Goal: Task Accomplishment & Management: Complete application form

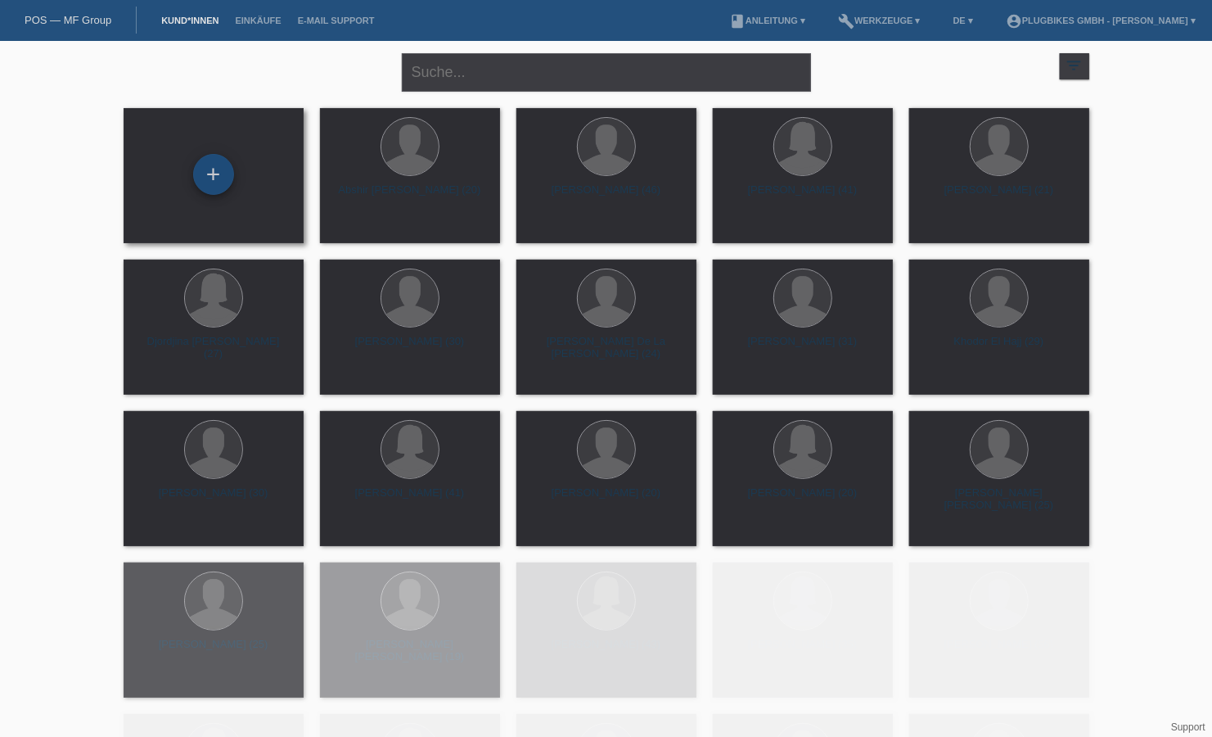
click at [220, 175] on div "+" at bounding box center [213, 174] width 41 height 41
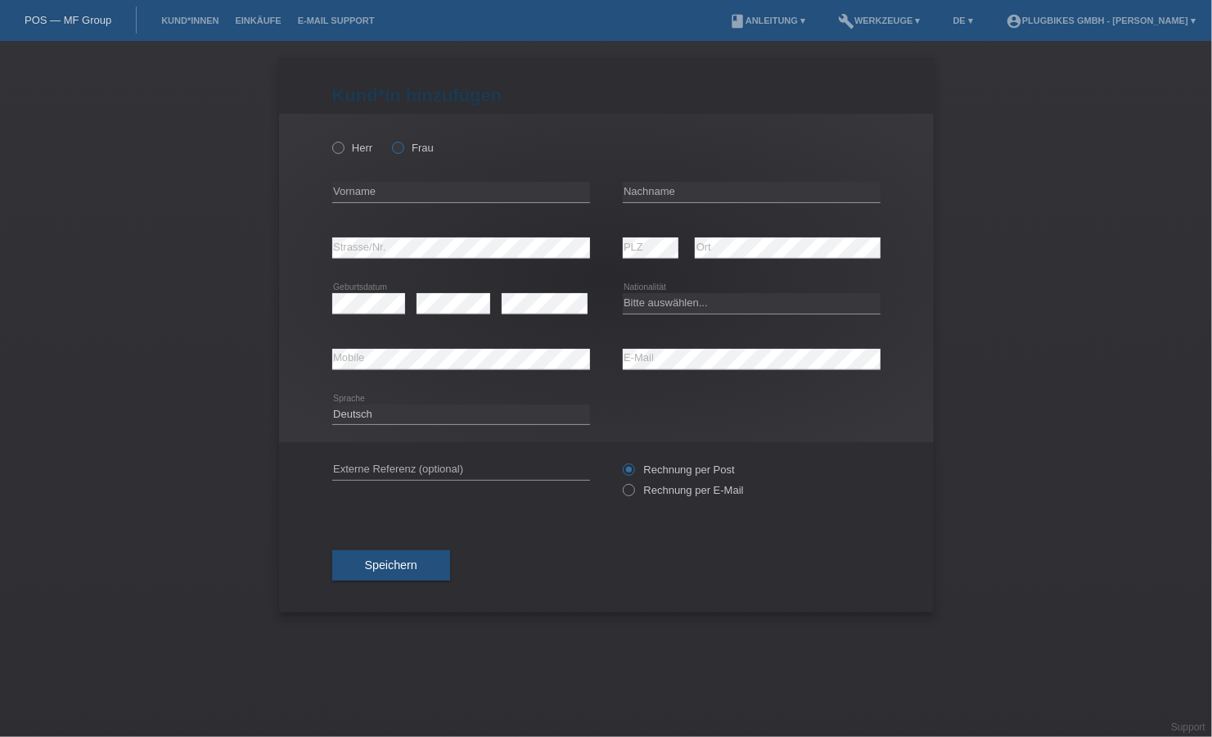
click at [390, 139] on icon at bounding box center [390, 139] width 0 height 0
click at [402, 151] on input "Frau" at bounding box center [397, 147] width 11 height 11
radio input "true"
click at [427, 196] on input "text" at bounding box center [461, 192] width 258 height 20
type input "Ramize"
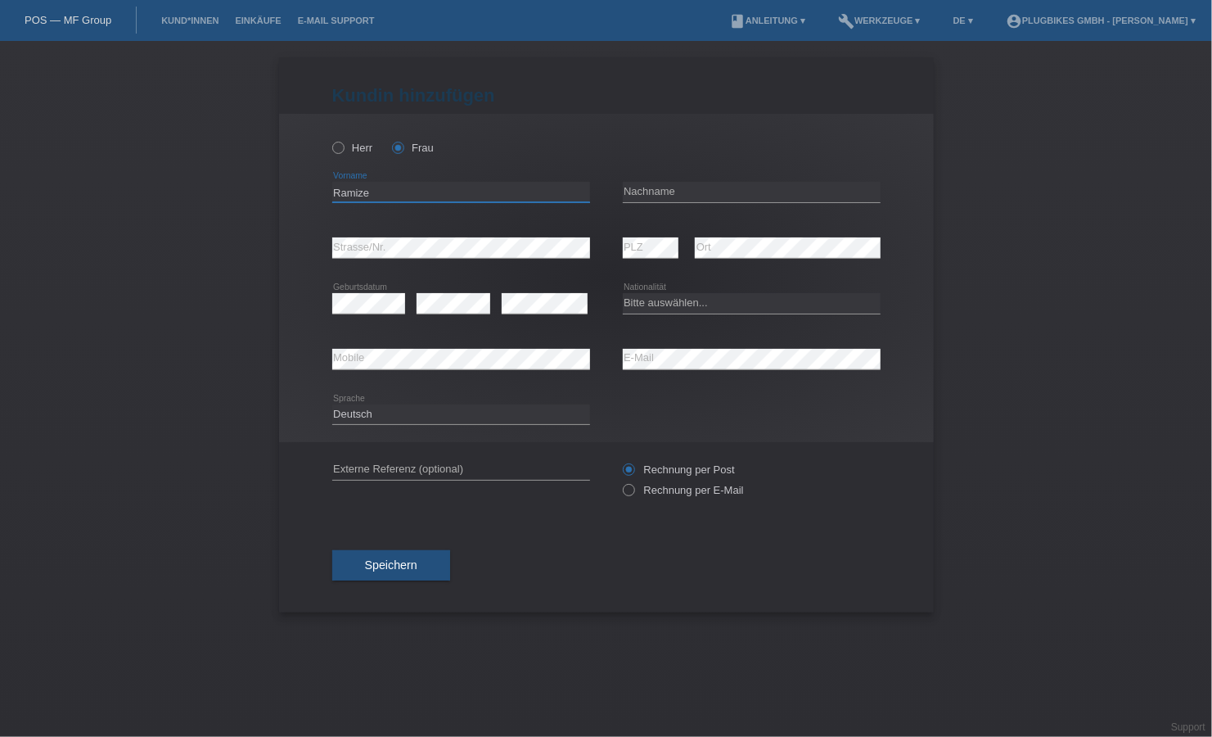
type input "Redzepi"
type input "Ramize"
click at [649, 306] on select "Bitte auswählen... Schweiz Deutschland Liechtenstein Österreich ------------ Af…" at bounding box center [752, 303] width 258 height 20
click at [705, 303] on select "Bitte auswählen... Schweiz Deutschland Liechtenstein Österreich ------------ Af…" at bounding box center [752, 303] width 258 height 20
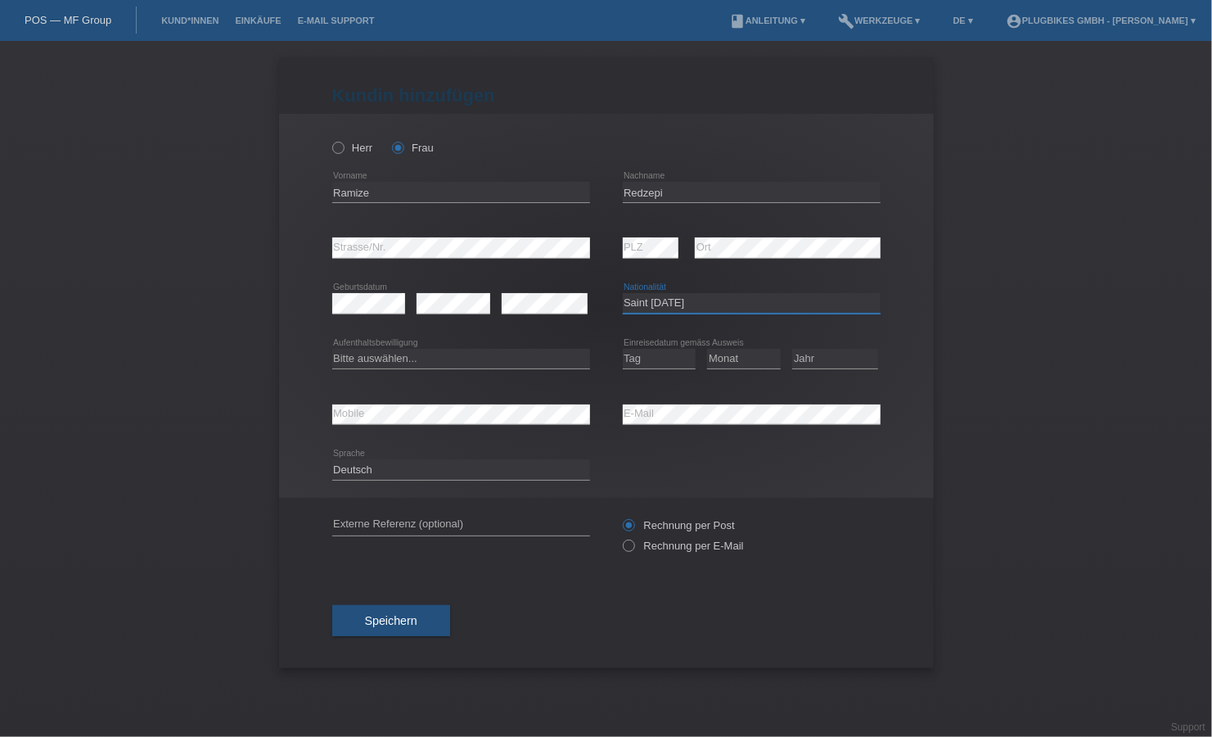
click at [704, 303] on select "Bitte auswählen... Schweiz Deutschland Liechtenstein Österreich ------------ Af…" at bounding box center [752, 303] width 258 height 20
click at [691, 296] on select "Bitte auswählen... Schweiz Deutschland Liechtenstein Österreich ------------ Af…" at bounding box center [752, 303] width 258 height 20
click at [689, 309] on select "Bitte auswählen... Schweiz Deutschland Liechtenstein Österreich ------------ Af…" at bounding box center [752, 303] width 258 height 20
select select "XK"
click at [623, 293] on select "Bitte auswählen... Schweiz Deutschland Liechtenstein Österreich ------------ Af…" at bounding box center [752, 303] width 258 height 20
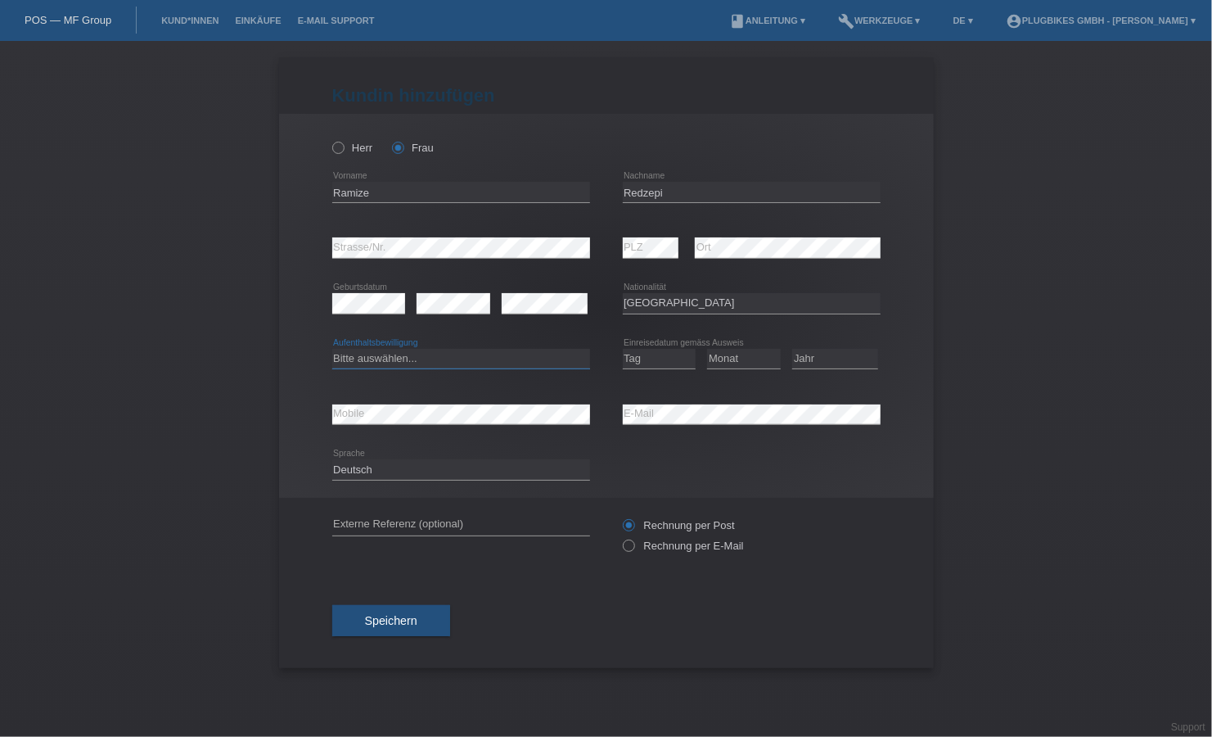
click at [410, 355] on select "Bitte auswählen... C B B - Flüchtlingsstatus Andere" at bounding box center [461, 359] width 258 height 20
select select "C"
click at [332, 349] on select "Bitte auswählen... C B B - Flüchtlingsstatus Andere" at bounding box center [461, 359] width 258 height 20
click at [657, 359] on select "Tag 01 02 03 04 05 06 07 08 09 10 11" at bounding box center [660, 359] width 74 height 20
select select "06"
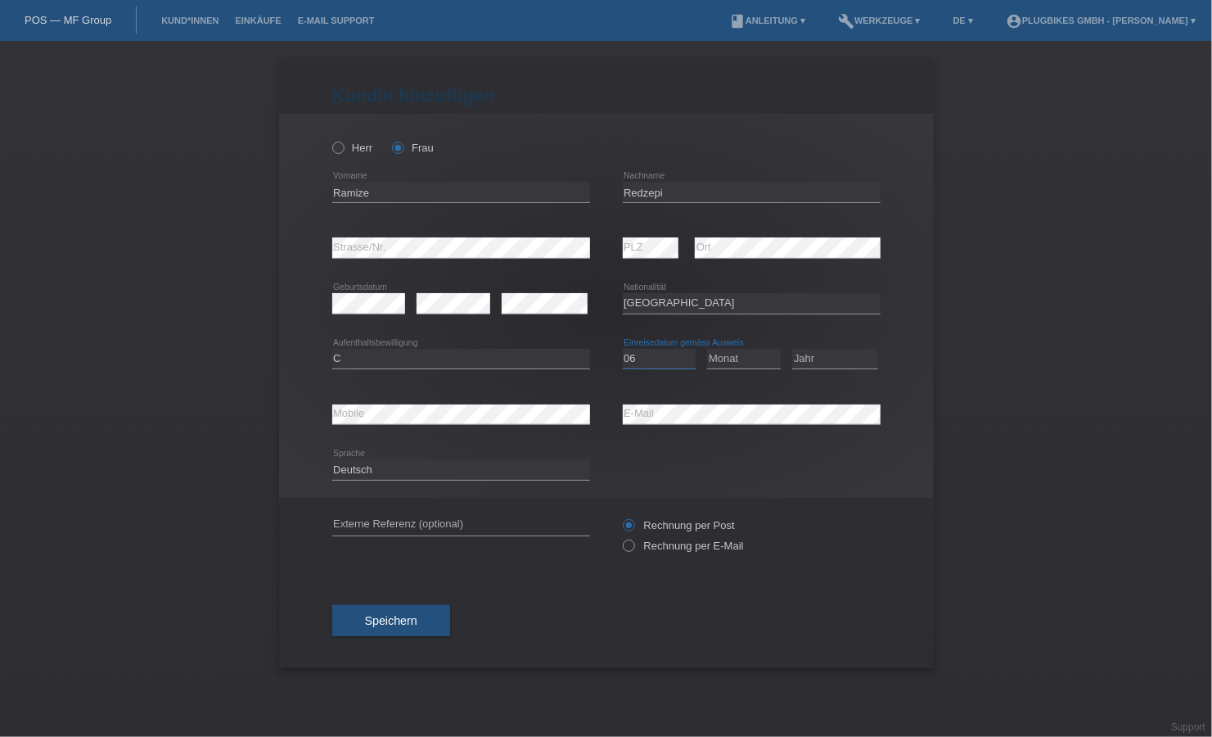
click at [623, 349] on select "Tag 01 02 03 04 05 06 07 08 09 10 11" at bounding box center [660, 359] width 74 height 20
click at [718, 355] on select "Monat 01 02 03 04 05 06 07 08 09 10 11" at bounding box center [744, 359] width 74 height 20
select select "11"
click at [707, 349] on select "Monat 01 02 03 04 05 06 07 08 09 10 11" at bounding box center [744, 359] width 74 height 20
click at [824, 355] on select "Jahr 2025 2024 2023 2022 2021 2020 2019 2018 2017 2016 2015 2014 2013 2012 2011…" at bounding box center [835, 359] width 86 height 20
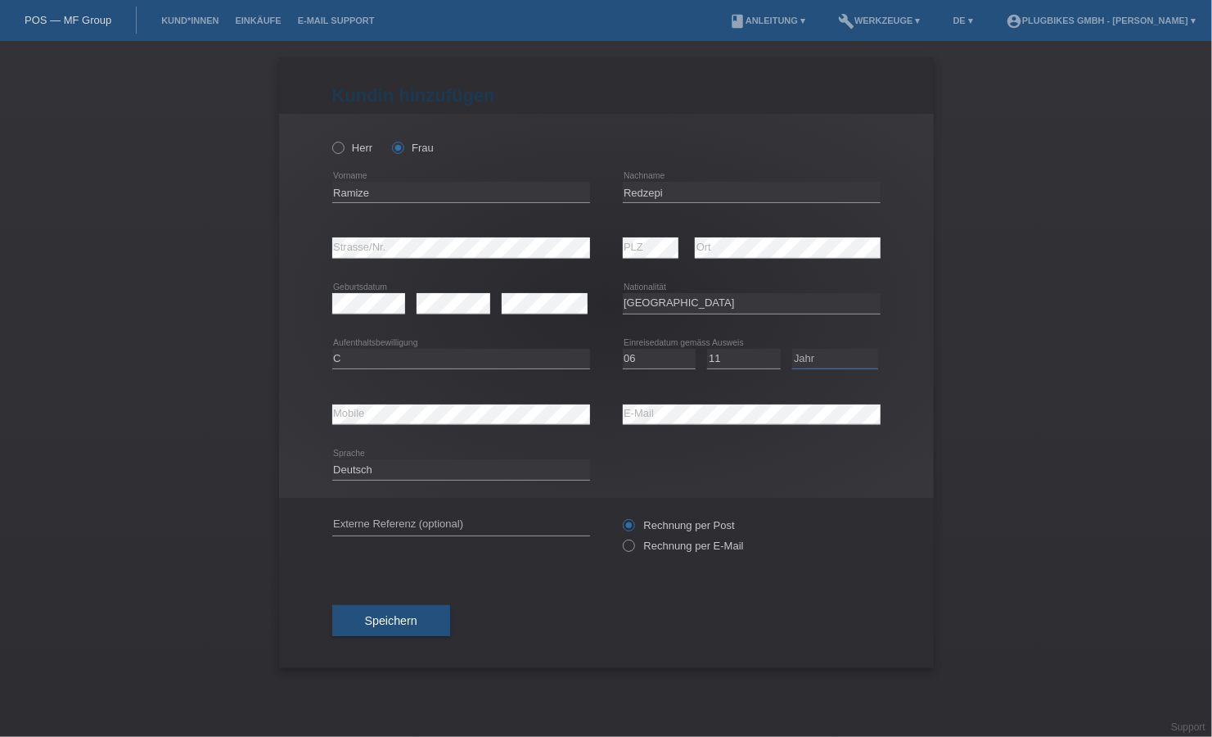
select select "2008"
click at [792, 349] on select "Jahr 2025 2024 2023 2022 2021 2020 2019 2018 2017 2016 2015 2014 2013 2012 2011…" at bounding box center [835, 359] width 86 height 20
click at [415, 629] on button "Speichern" at bounding box center [391, 620] width 118 height 31
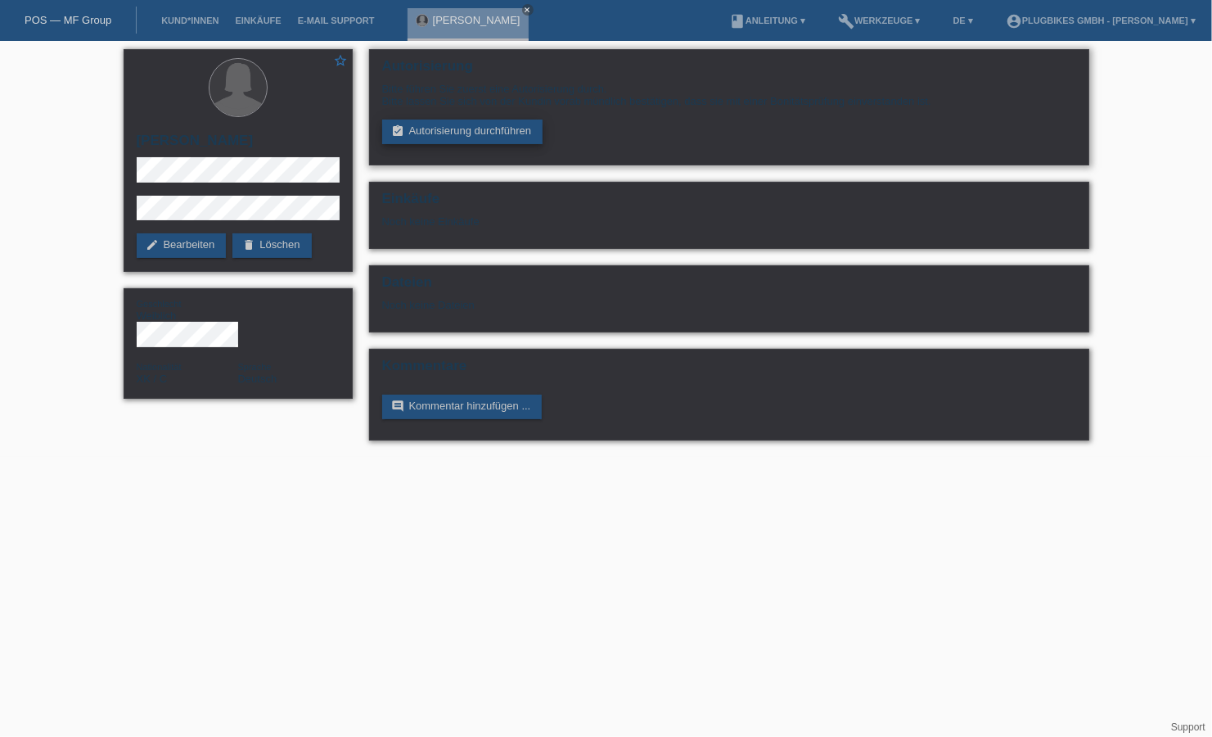
click at [507, 133] on link "assignment_turned_in Autorisierung durchführen" at bounding box center [462, 132] width 161 height 25
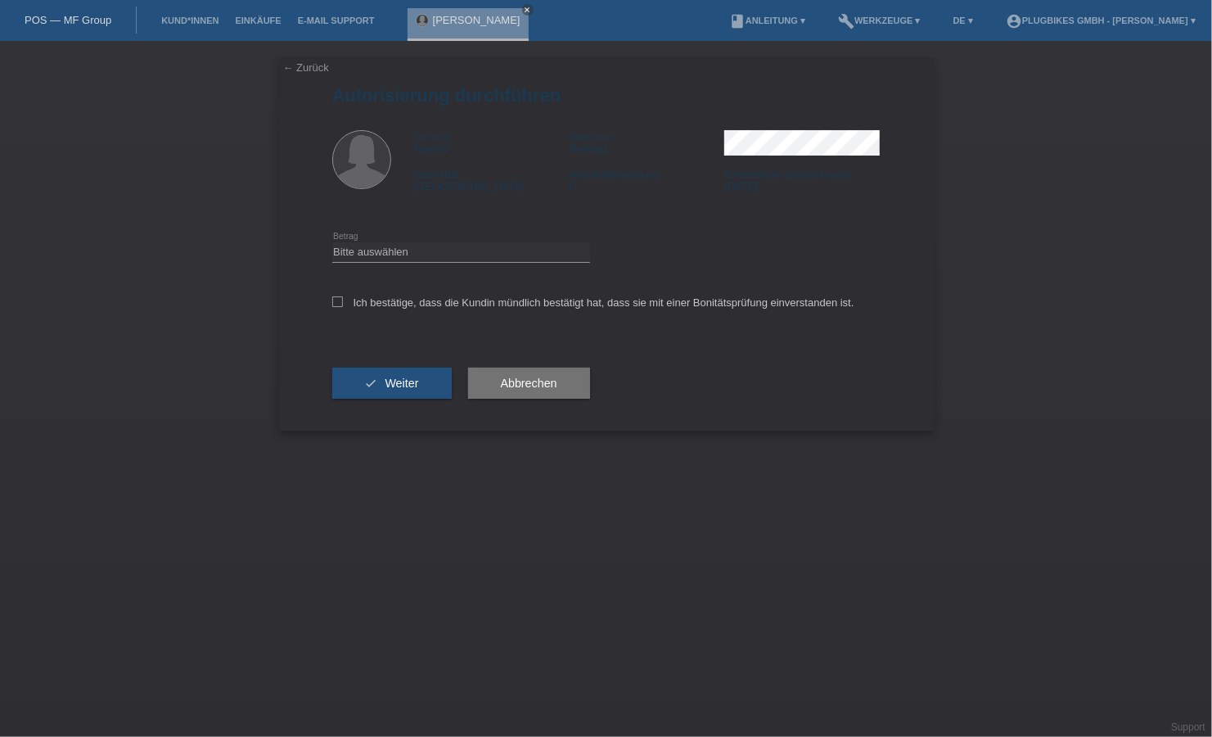
click at [416, 241] on div "Bitte auswählen CHF 1.00 - CHF 499.00 CHF 500.00 - CHF 1'999.00 CHF 2'000.00 - …" at bounding box center [461, 253] width 258 height 56
drag, startPoint x: 413, startPoint y: 259, endPoint x: 405, endPoint y: 264, distance: 8.9
click at [413, 259] on select "Bitte auswählen CHF 1.00 - CHF 499.00 CHF 500.00 - CHF 1'999.00 CHF 2'000.00 - …" at bounding box center [461, 252] width 258 height 20
select select "3"
click at [332, 242] on select "Bitte auswählen CHF 1.00 - CHF 499.00 CHF 500.00 - CHF 1'999.00 CHF 2'000.00 - …" at bounding box center [461, 252] width 258 height 20
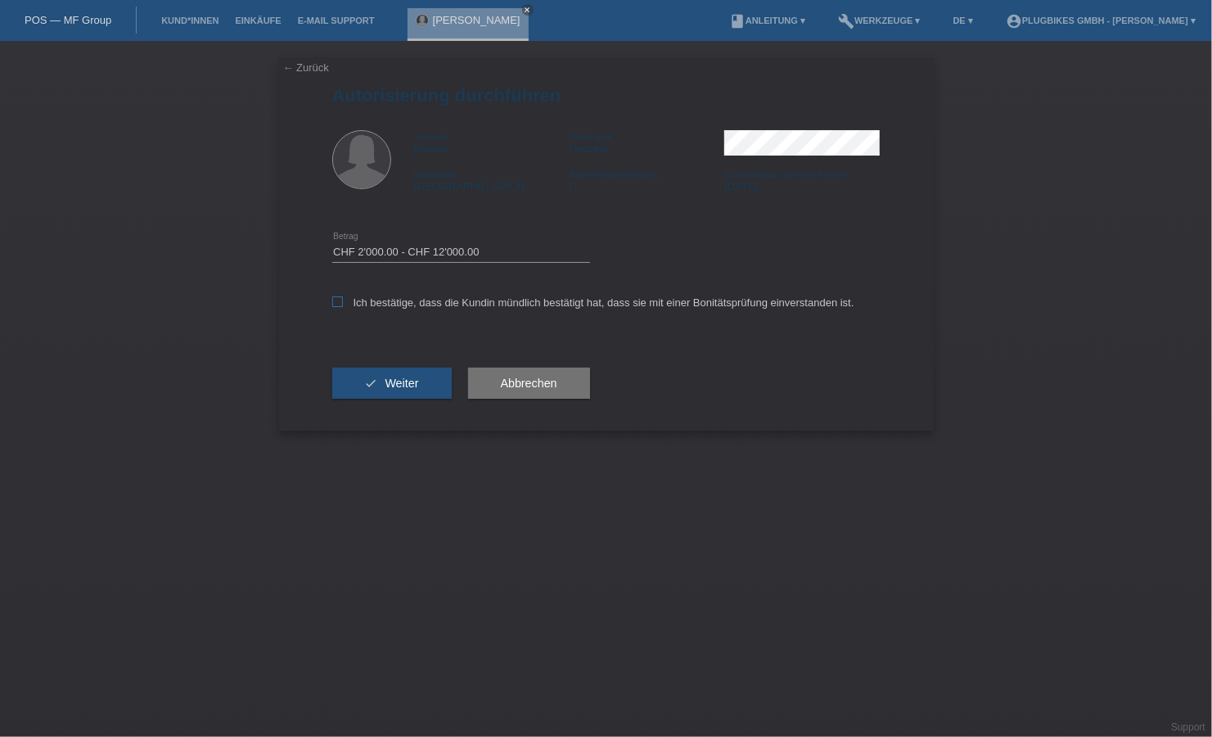
click at [337, 300] on icon at bounding box center [337, 301] width 11 height 11
click at [337, 300] on input "Ich bestätige, dass die Kundin mündlich bestätigt hat, dass sie mit einer Bonit…" at bounding box center [337, 301] width 11 height 11
checkbox input "true"
click at [417, 383] on span "Weiter" at bounding box center [402, 383] width 34 height 13
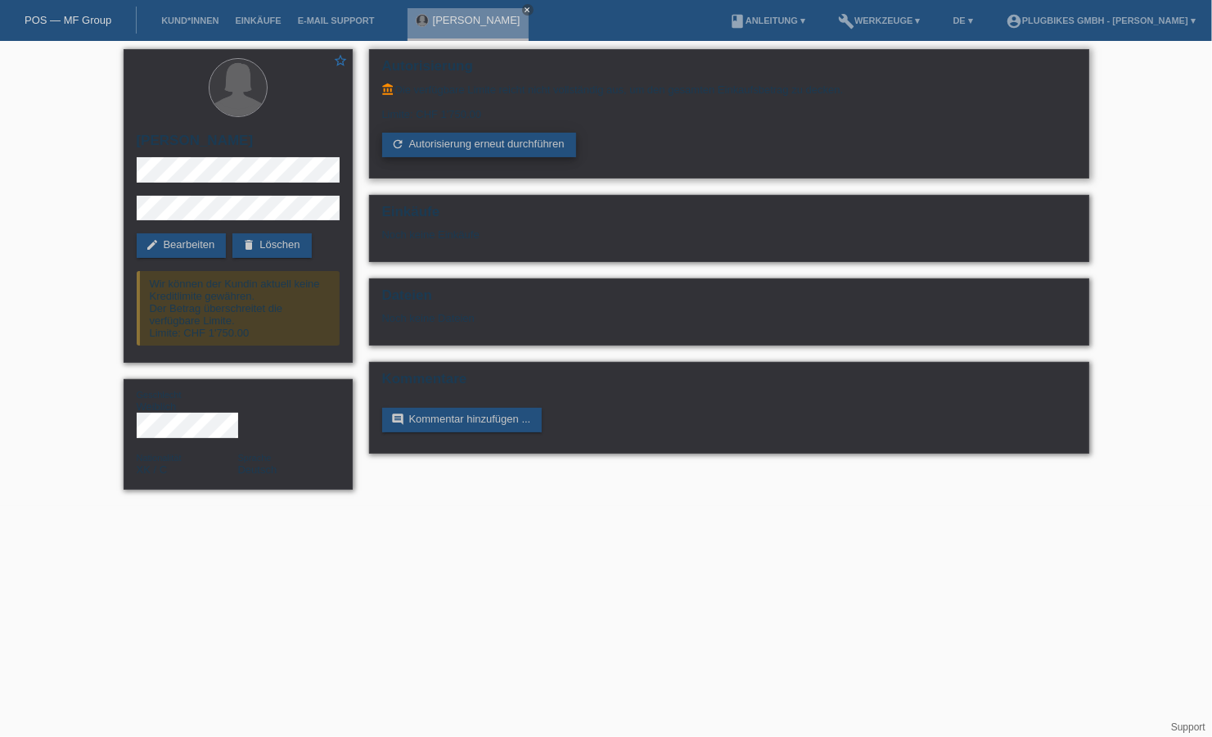
click at [491, 141] on link "refresh Autorisierung erneut durchführen" at bounding box center [479, 145] width 194 height 25
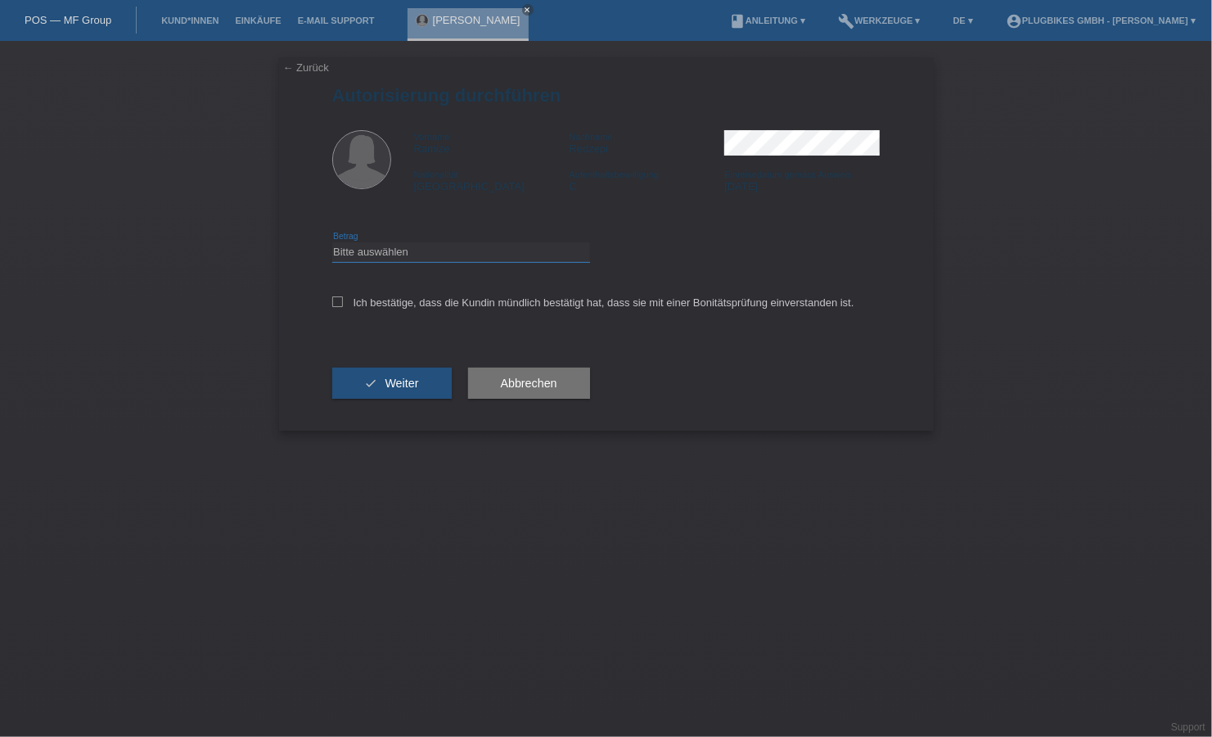
click at [359, 257] on select "Bitte auswählen CHF 1.00 - CHF 499.00 CHF 500.00 - CHF 1'999.00 CHF 2'000.00 - …" at bounding box center [461, 252] width 258 height 20
select select "3"
click at [332, 242] on select "Bitte auswählen CHF 1.00 - CHF 499.00 CHF 500.00 - CHF 1'999.00 CHF 2'000.00 - …" at bounding box center [461, 252] width 258 height 20
click at [330, 299] on div "← Zurück Autorisierung durchführen Vorname Ramize Nachname Redzepi Nationalität…" at bounding box center [606, 243] width 655 height 373
click at [338, 300] on icon at bounding box center [337, 301] width 11 height 11
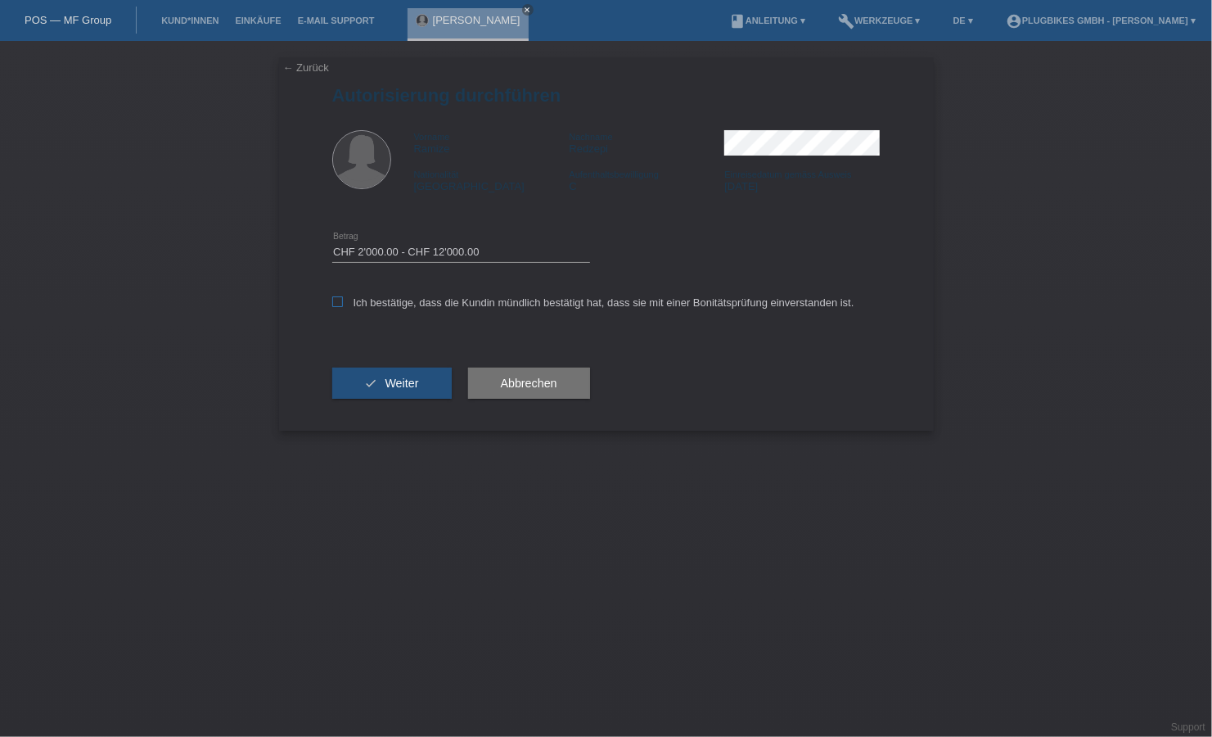
click at [338, 300] on input "Ich bestätige, dass die Kundin mündlich bestätigt hat, dass sie mit einer Bonit…" at bounding box center [337, 301] width 11 height 11
checkbox input "true"
click at [385, 386] on span "Weiter" at bounding box center [402, 383] width 34 height 13
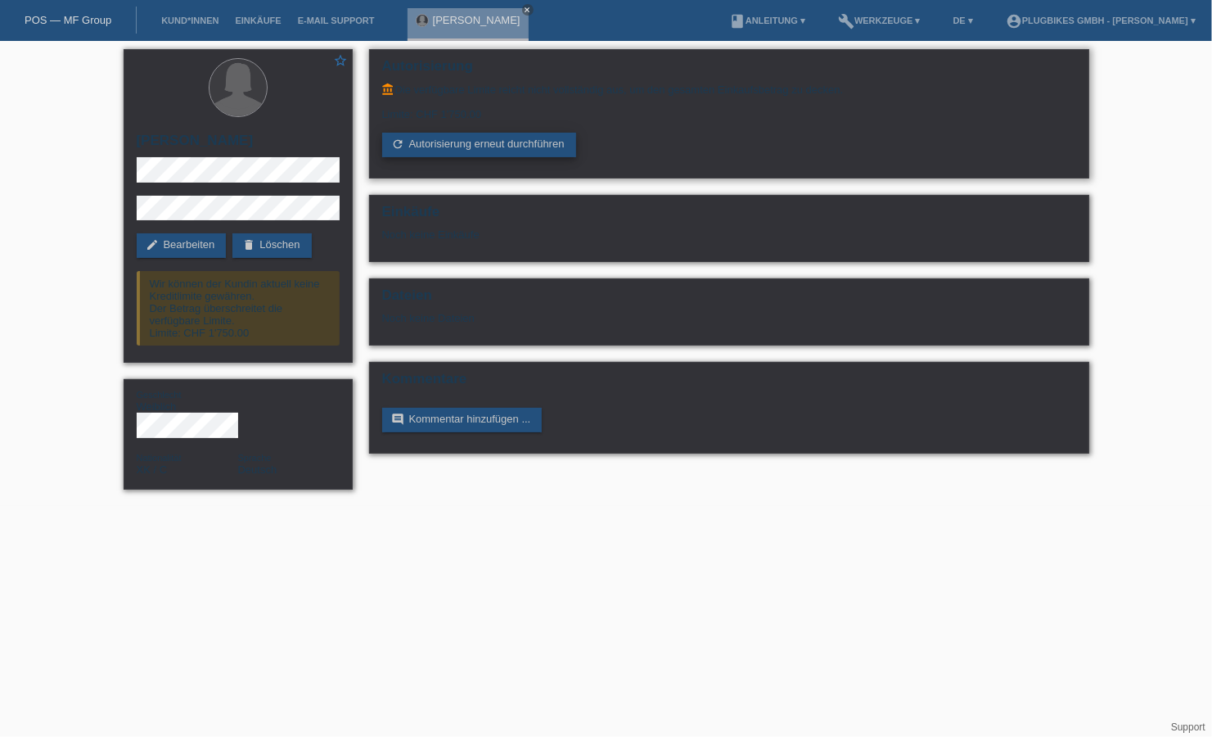
click at [519, 149] on link "refresh Autorisierung erneut durchführen" at bounding box center [479, 145] width 194 height 25
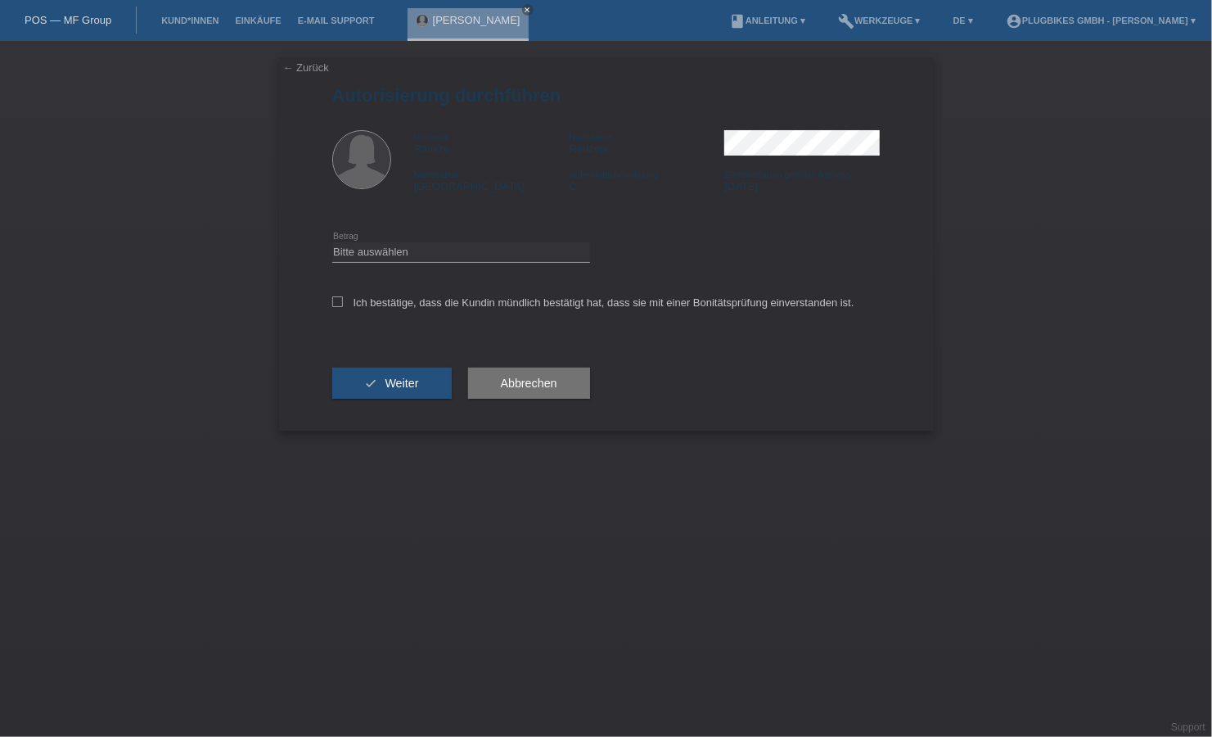
click at [402, 242] on div "Bitte auswählen CHF 1.00 - CHF 499.00 CHF 500.00 - CHF 1'999.00 CHF 2'000.00 - …" at bounding box center [461, 253] width 258 height 56
click at [404, 255] on select "Bitte auswählen CHF 1.00 - CHF 499.00 CHF 500.00 - CHF 1'999.00 CHF 2'000.00 - …" at bounding box center [461, 252] width 258 height 20
select select "2"
click at [332, 242] on select "Bitte auswählen CHF 1.00 - CHF 499.00 CHF 500.00 - CHF 1'999.00 CHF 2'000.00 - …" at bounding box center [461, 252] width 258 height 20
click at [348, 303] on label "Ich bestätige, dass die Kundin mündlich bestätigt hat, dass sie mit einer Bonit…" at bounding box center [593, 302] width 522 height 12
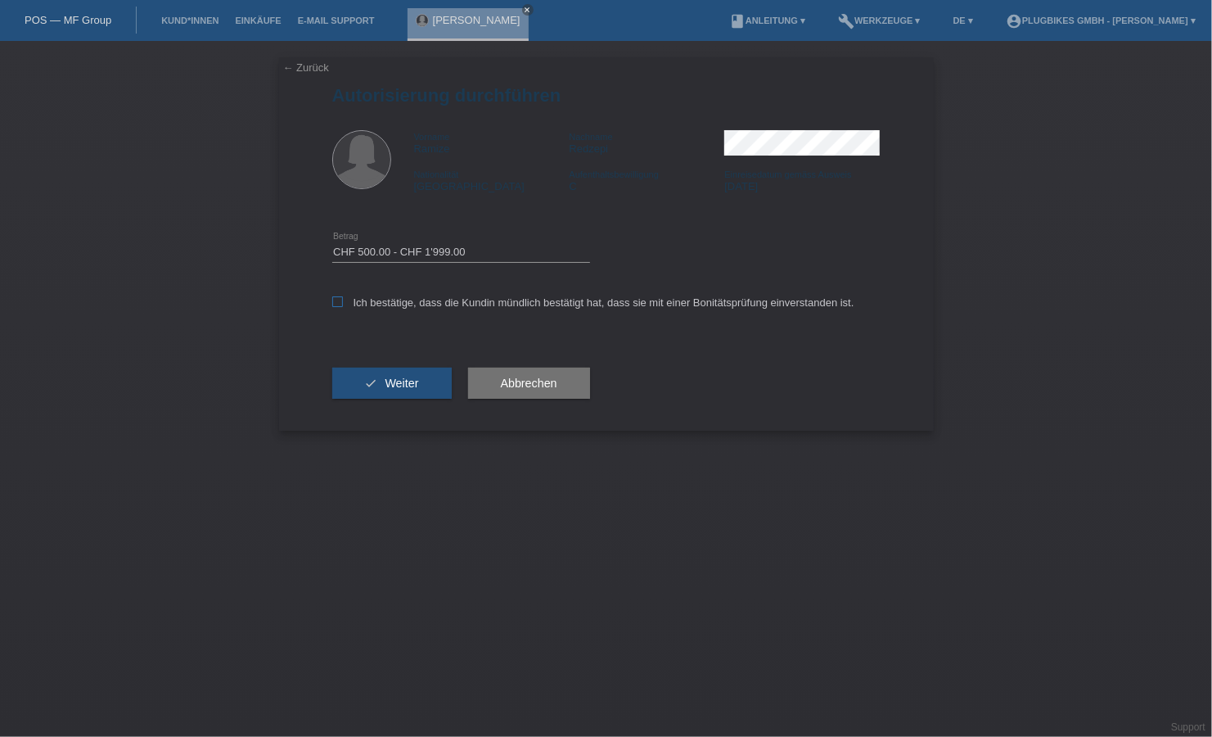
click at [343, 303] on input "Ich bestätige, dass die Kundin mündlich bestätigt hat, dass sie mit einer Bonit…" at bounding box center [337, 301] width 11 height 11
checkbox input "true"
click at [410, 375] on button "check Weiter" at bounding box center [392, 383] width 120 height 31
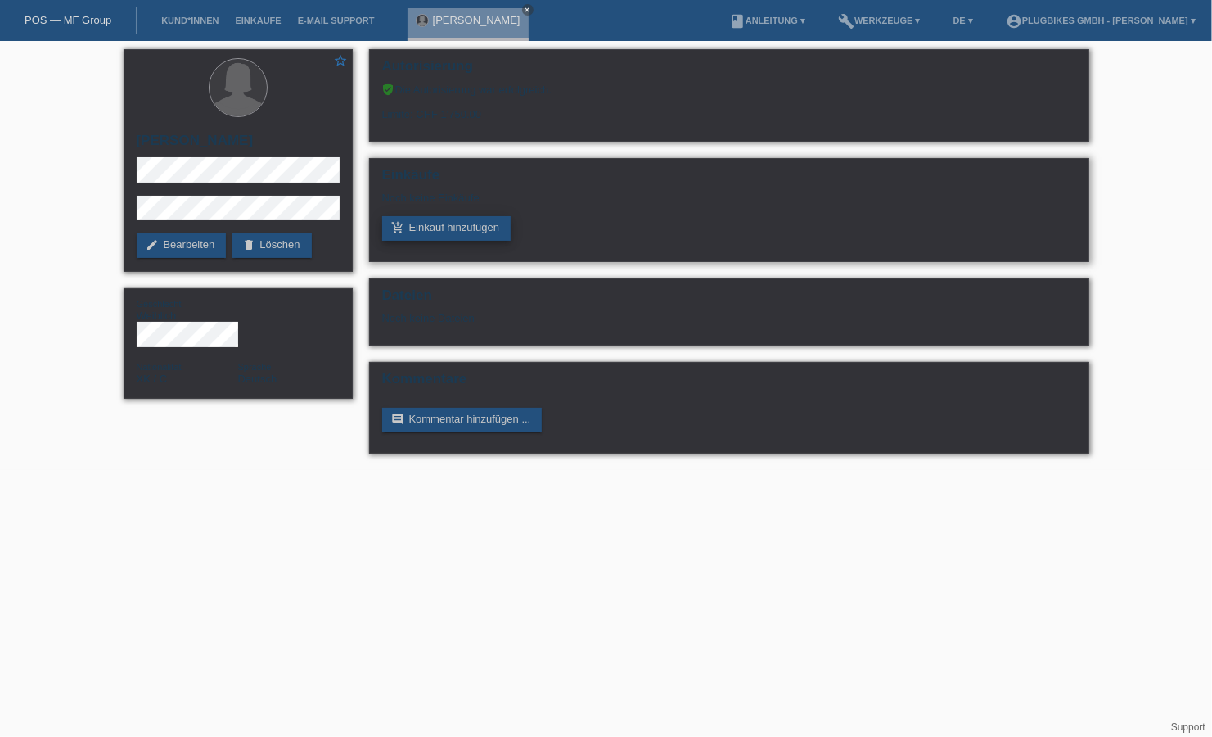
click at [481, 225] on link "add_shopping_cart Einkauf hinzufügen" at bounding box center [446, 228] width 129 height 25
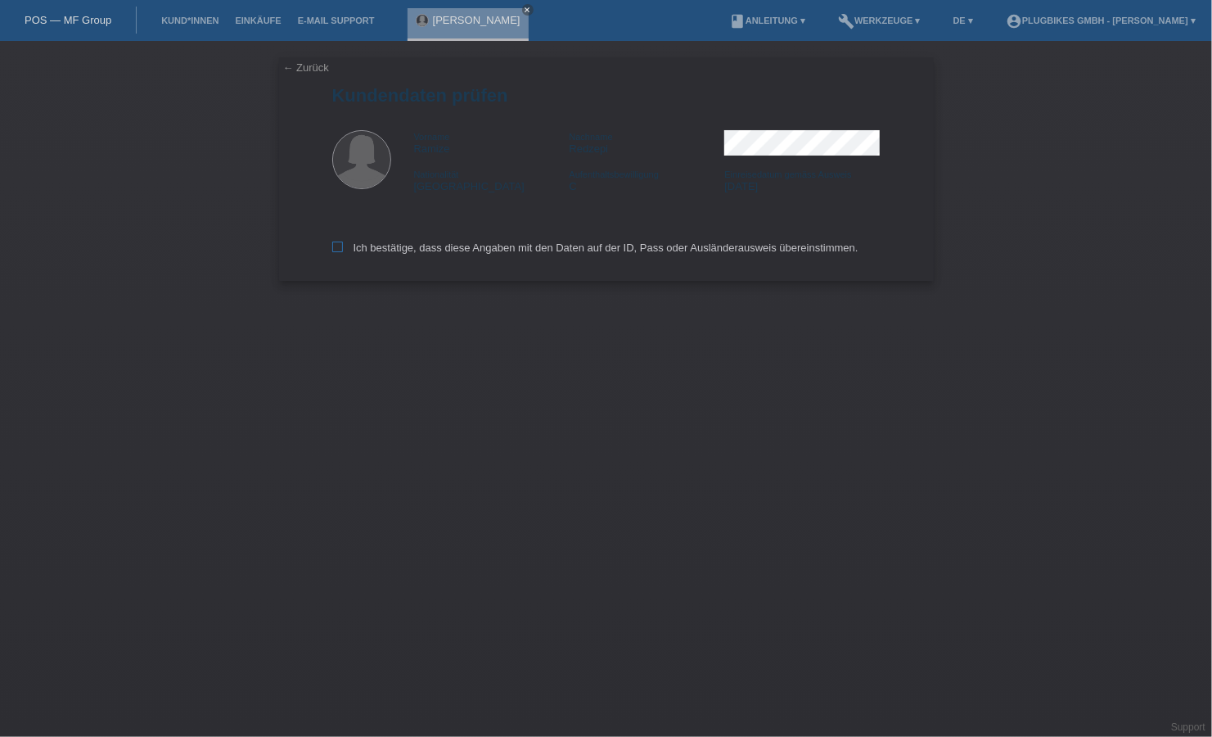
click at [339, 252] on icon at bounding box center [337, 247] width 11 height 11
click at [339, 252] on input "Ich bestätige, dass diese Angaben mit den Daten auf der ID, Pass oder Ausländer…" at bounding box center [337, 247] width 11 height 11
checkbox input "true"
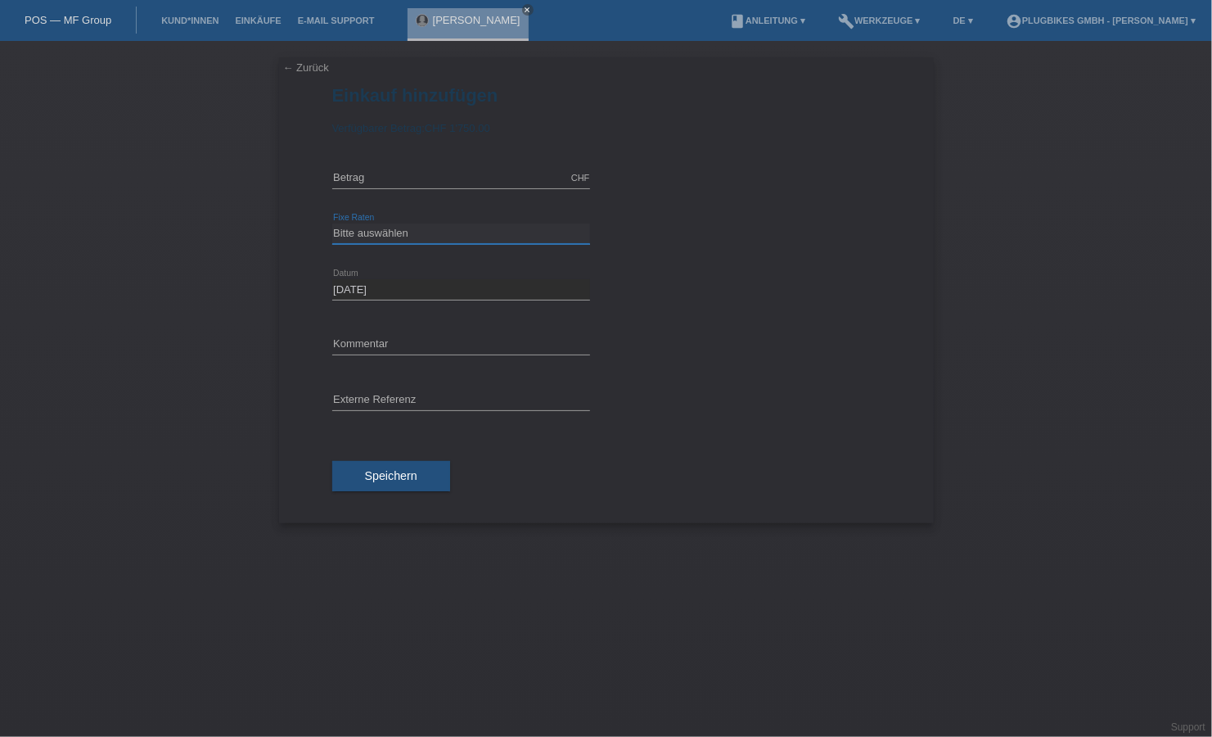
click at [393, 232] on select "Bitte auswählen 6 Raten 12 Raten 18 Raten 24 Raten 36 Raten" at bounding box center [461, 233] width 258 height 20
click at [386, 175] on input "text" at bounding box center [461, 178] width 258 height 20
type input "1750.00"
click at [410, 223] on select "Bitte auswählen 6 Raten 12 Raten 18 Raten 24 Raten 36 Raten" at bounding box center [461, 233] width 258 height 20
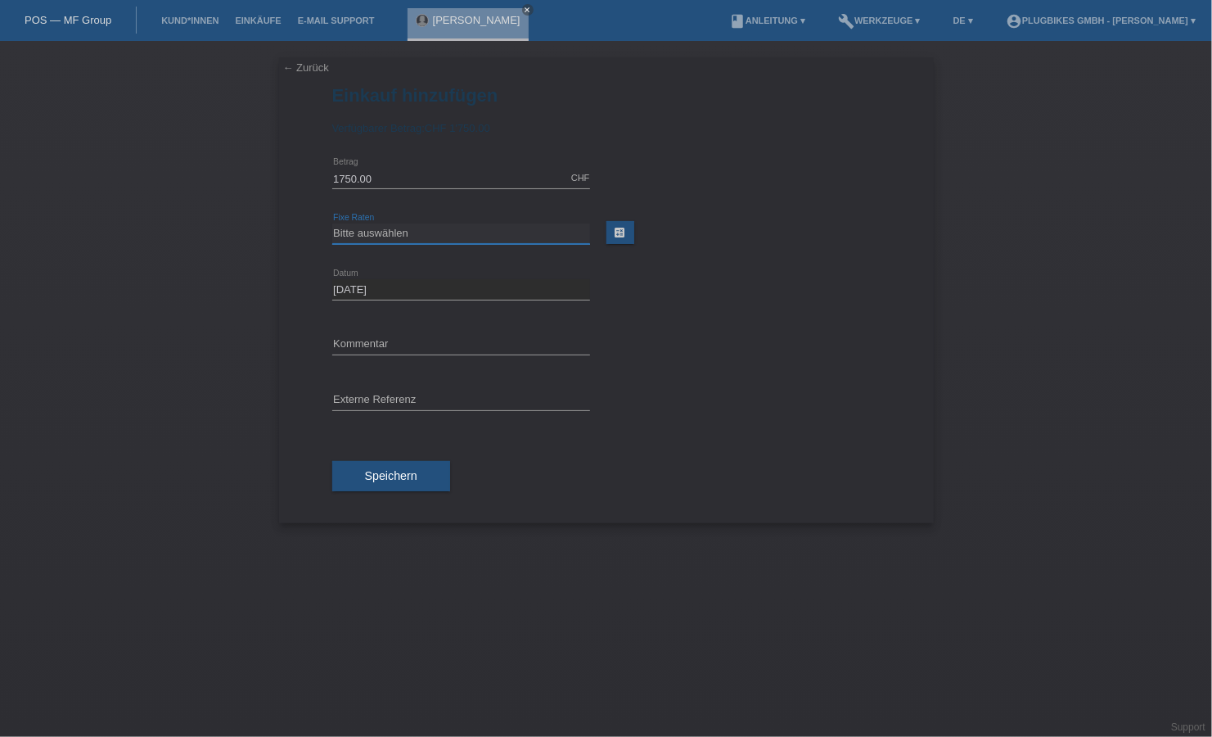
select select "566"
click at [332, 223] on select "Bitte auswählen 6 Raten 12 Raten 18 Raten 24 Raten 36 Raten" at bounding box center [461, 233] width 258 height 20
click at [367, 384] on div "error Externe Referenz" at bounding box center [461, 401] width 258 height 56
click at [368, 395] on input "text" at bounding box center [461, 401] width 258 height 20
click at [395, 342] on input "text" at bounding box center [461, 345] width 258 height 20
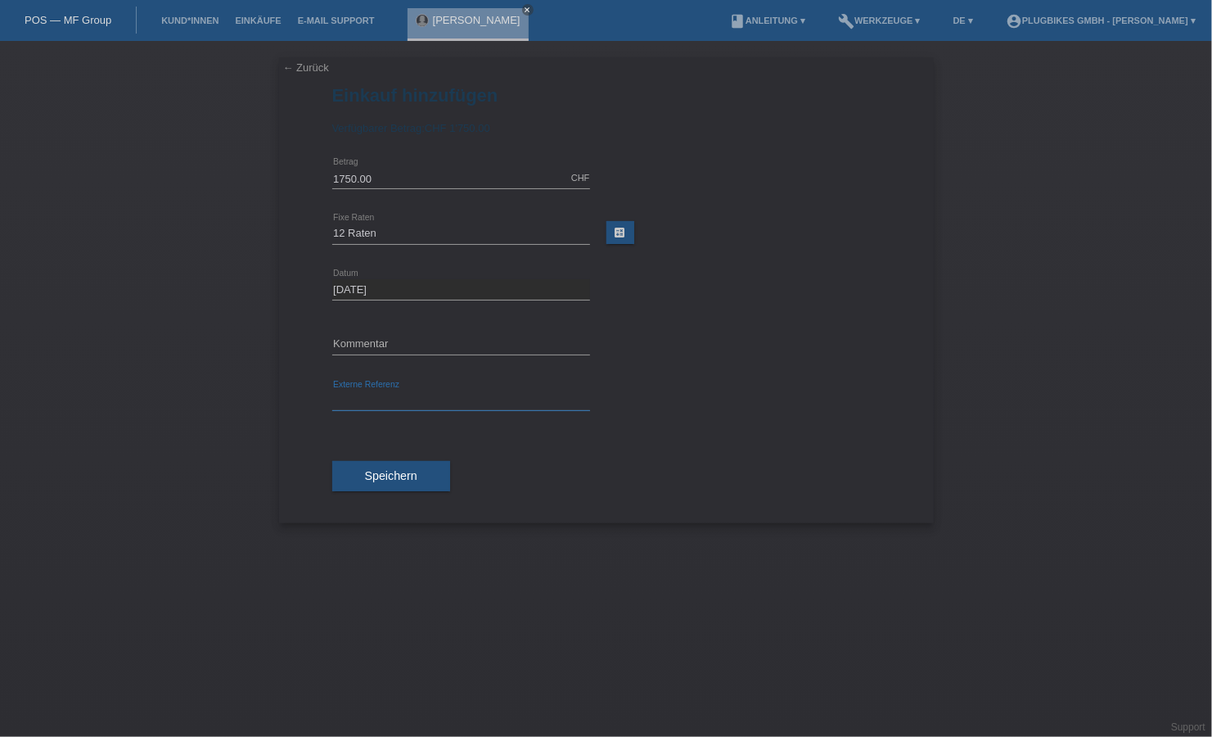
click at [397, 400] on input "text" at bounding box center [461, 401] width 258 height 20
click at [417, 478] on span "Speichern" at bounding box center [391, 475] width 52 height 13
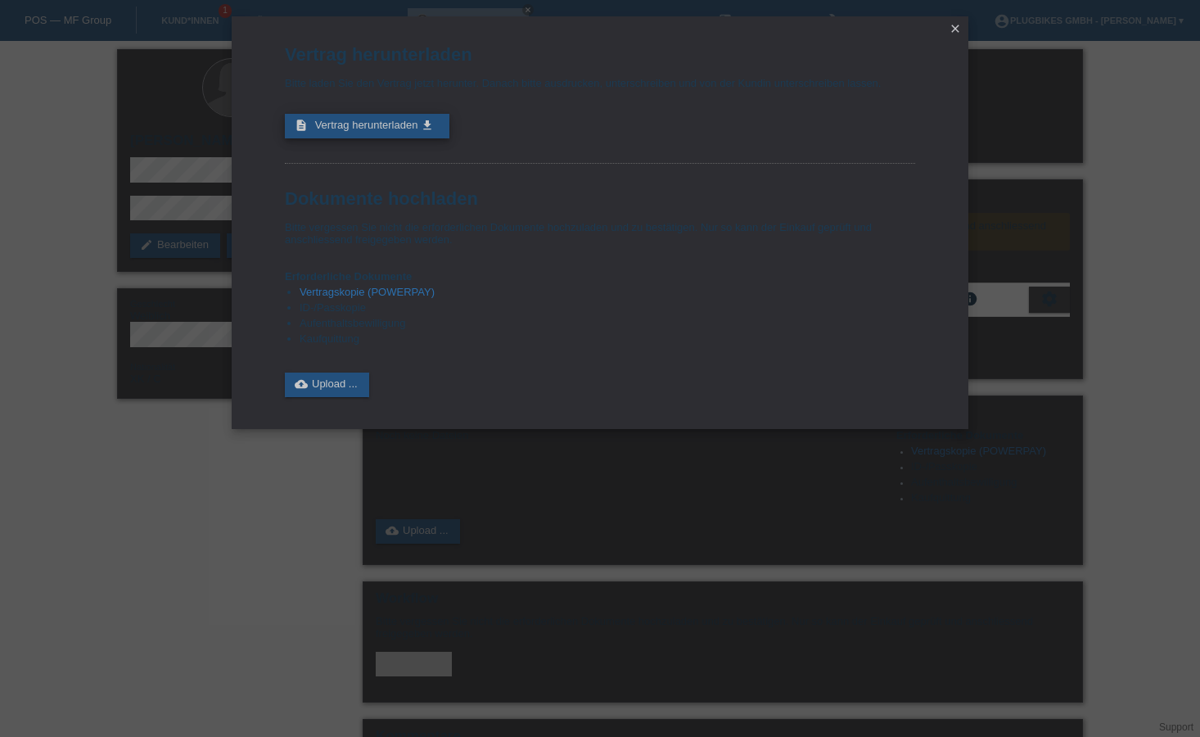
click at [400, 128] on span "Vertrag herunterladen" at bounding box center [366, 125] width 103 height 12
drag, startPoint x: 306, startPoint y: 331, endPoint x: 422, endPoint y: 333, distance: 115.5
click at [422, 333] on ul "Vertragskopie (POWERPAY) ID-/Passkopie Aufenthaltsbewilligung Kaufquittung" at bounding box center [600, 317] width 630 height 62
drag, startPoint x: 422, startPoint y: 333, endPoint x: 469, endPoint y: 390, distance: 73.8
click at [469, 390] on div "cloud_upload Upload ..." at bounding box center [600, 384] width 630 height 25
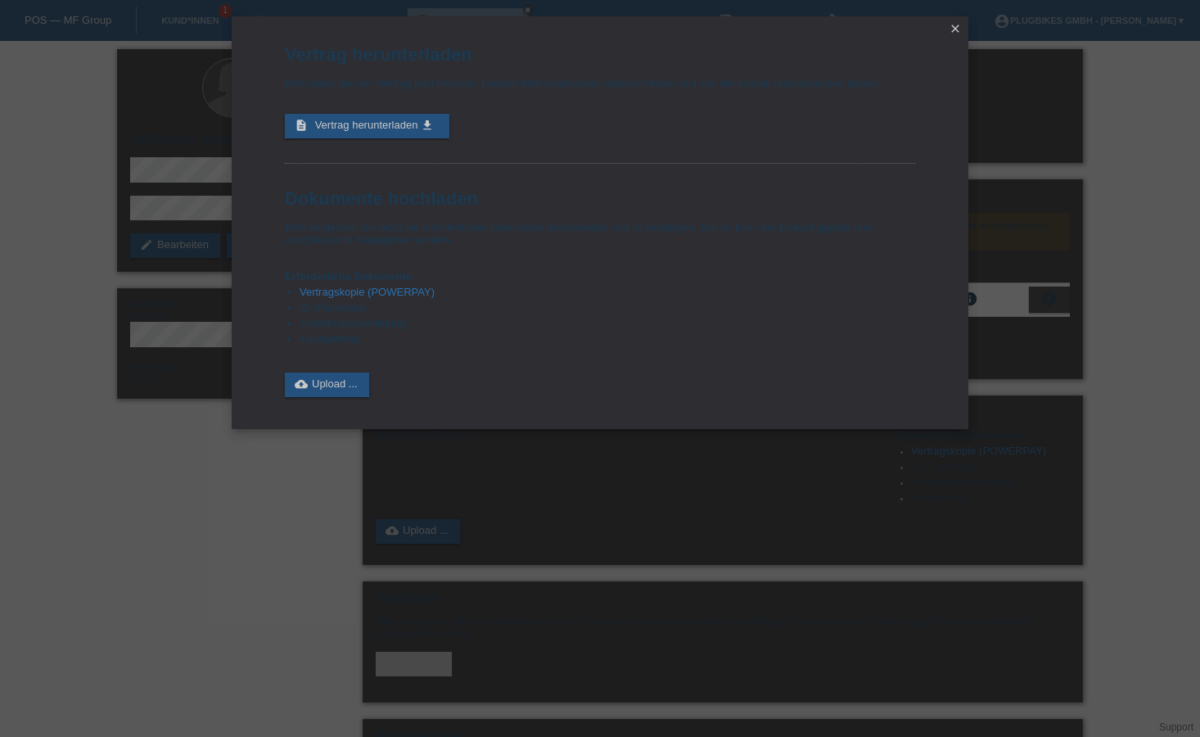
click at [954, 29] on icon "close" at bounding box center [955, 28] width 13 height 13
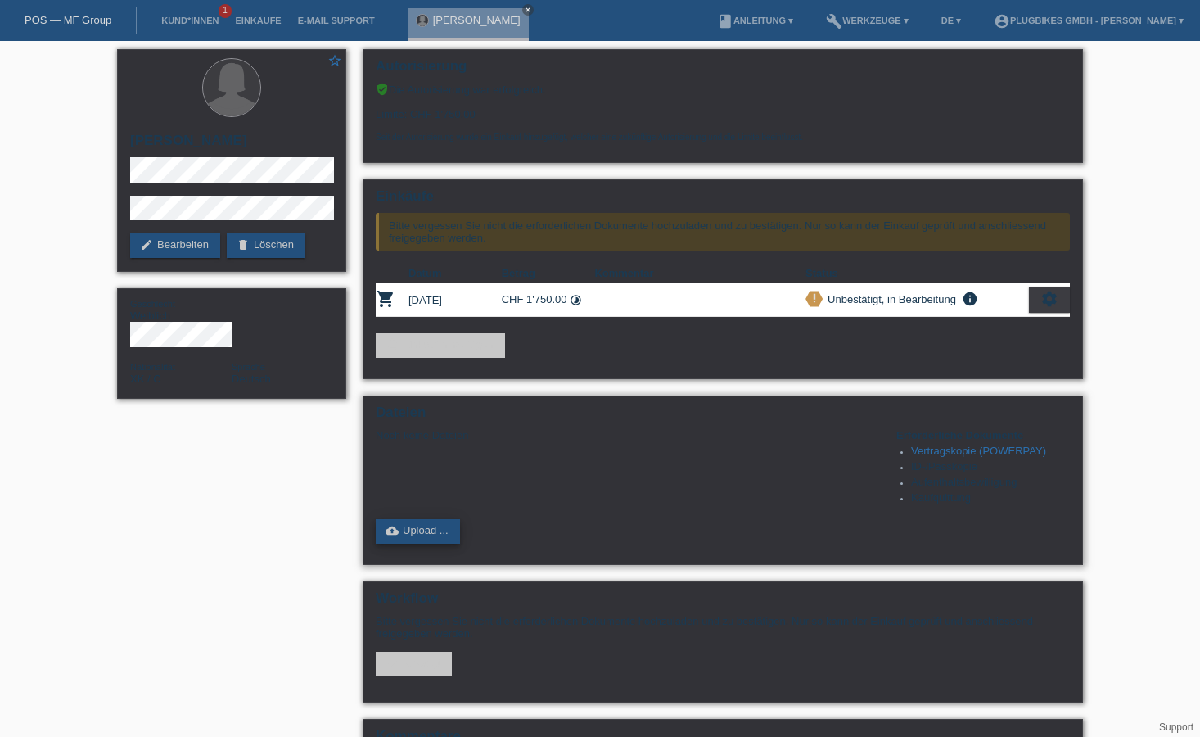
click at [443, 535] on link "cloud_upload Upload ..." at bounding box center [418, 531] width 84 height 25
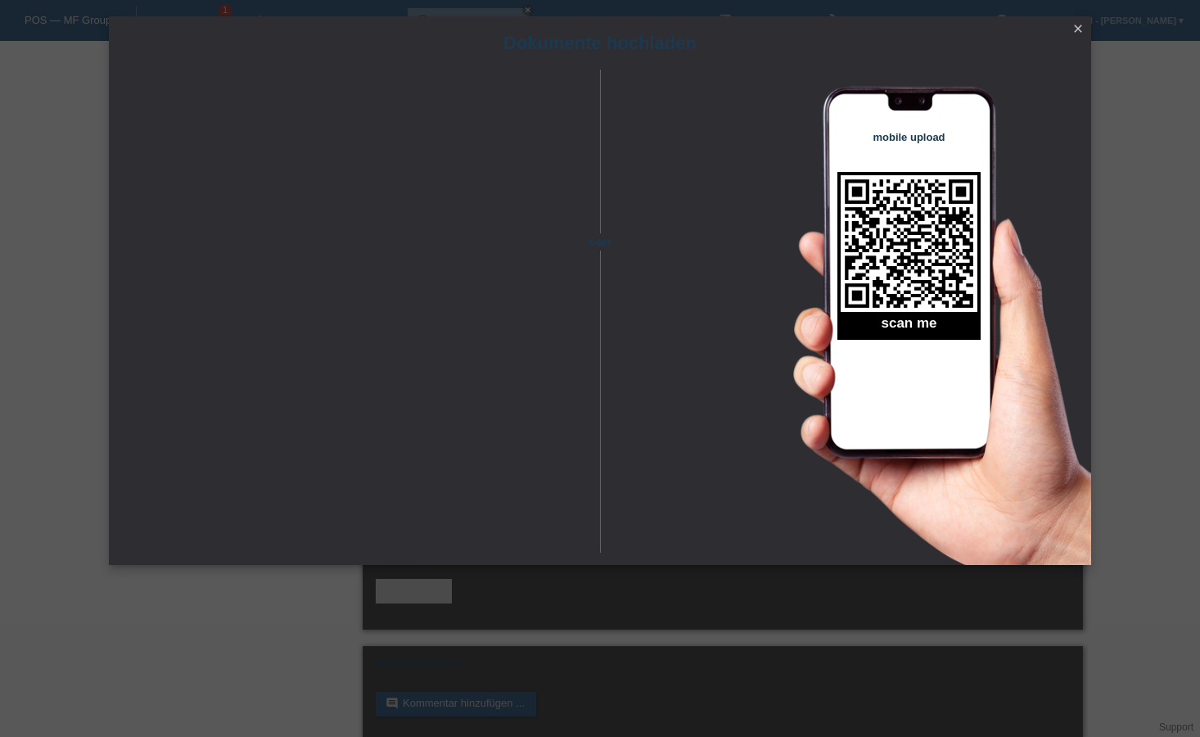
scroll to position [93, 0]
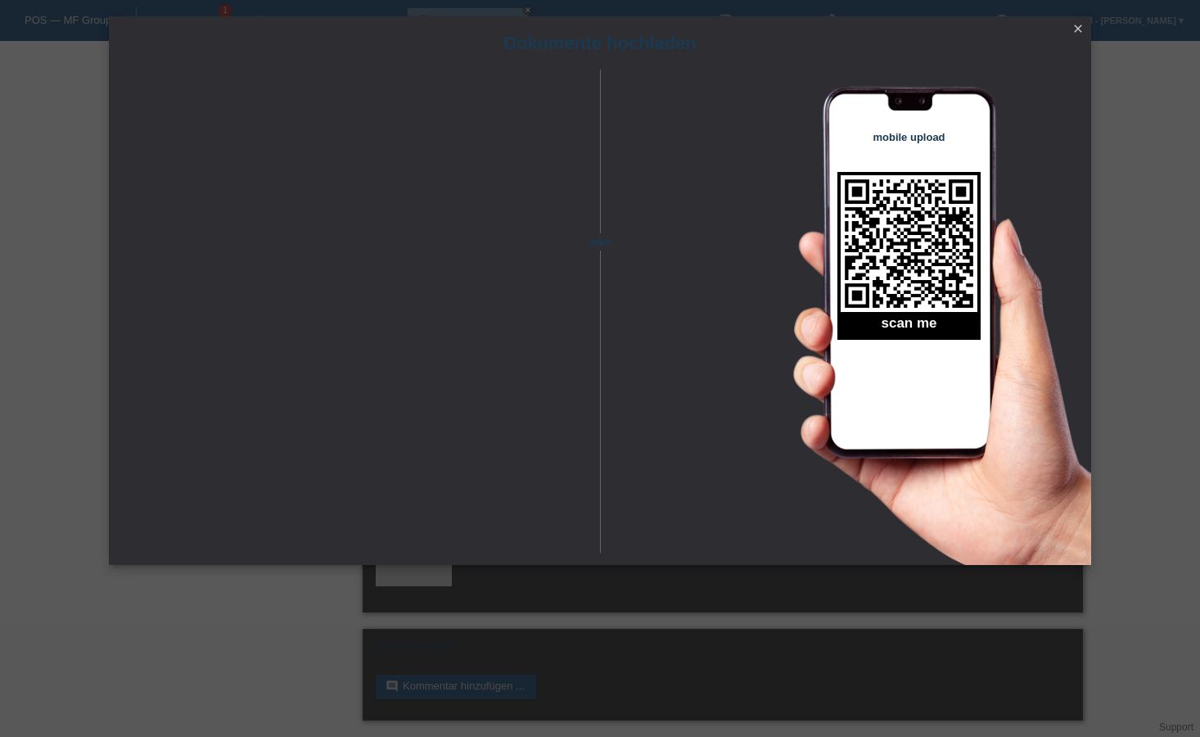
click at [1078, 33] on icon "close" at bounding box center [1078, 28] width 13 height 13
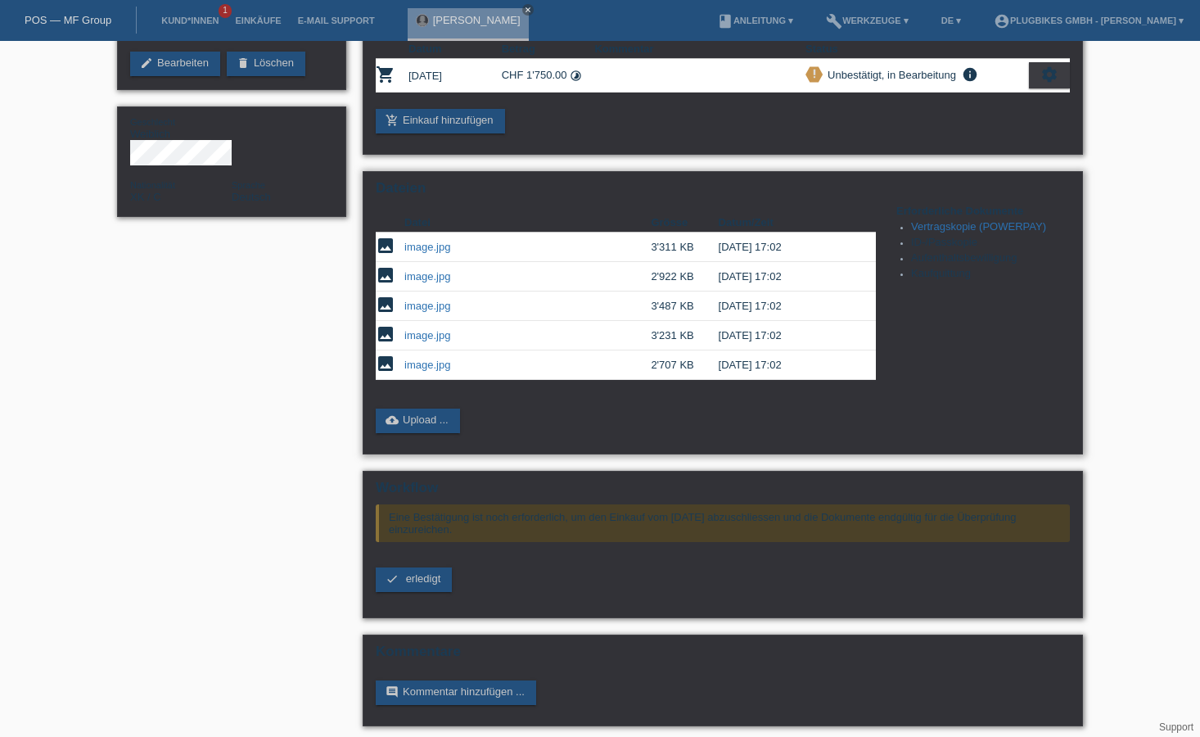
scroll to position [188, 0]
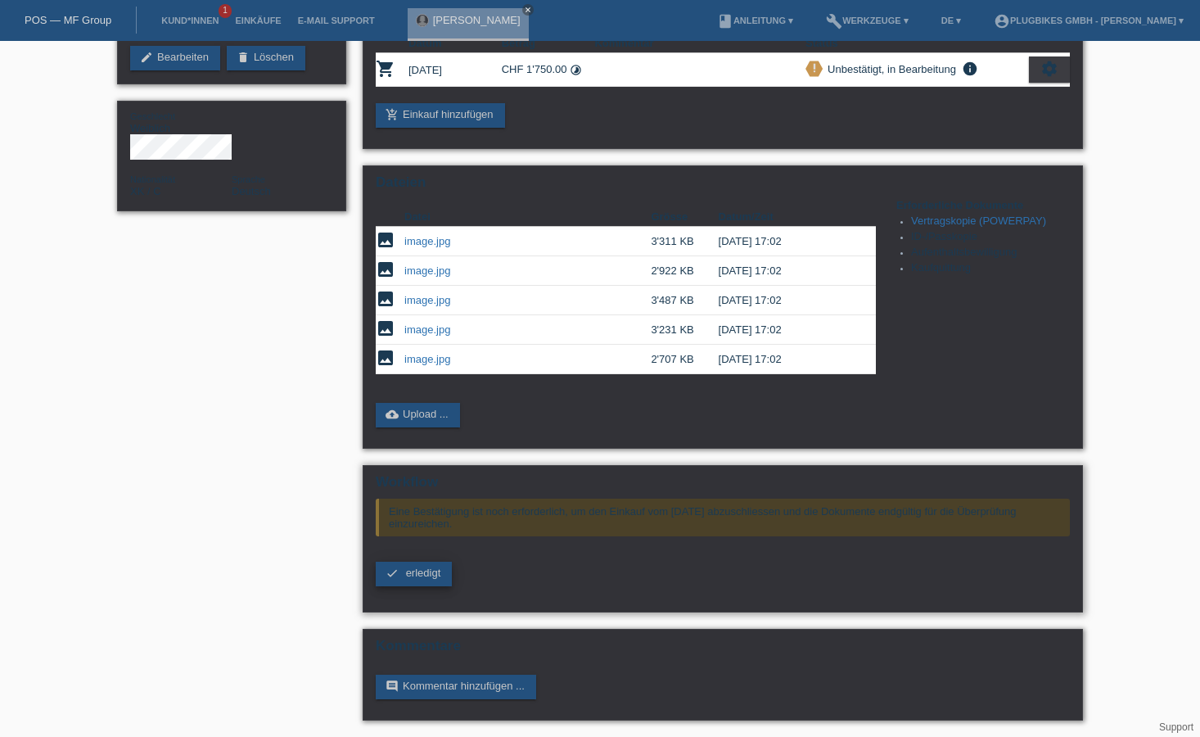
click at [427, 575] on span "erledigt" at bounding box center [423, 573] width 35 height 12
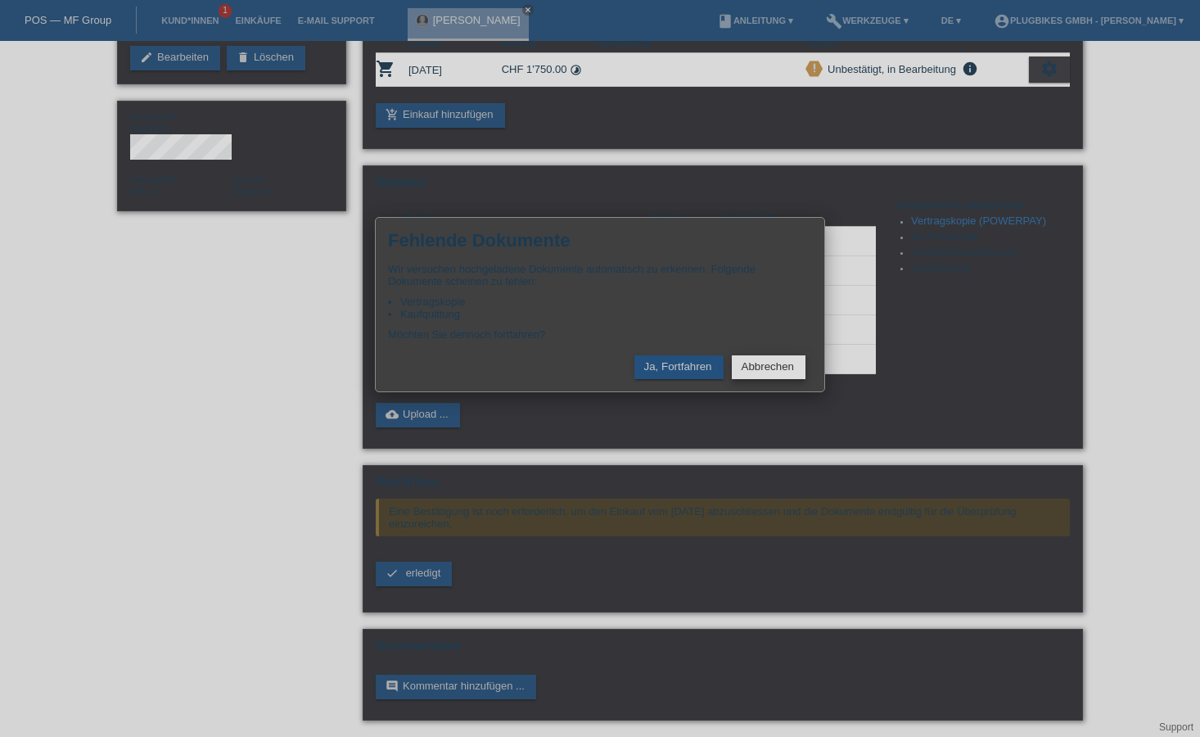
click at [743, 376] on button "Abbrechen" at bounding box center [769, 367] width 74 height 24
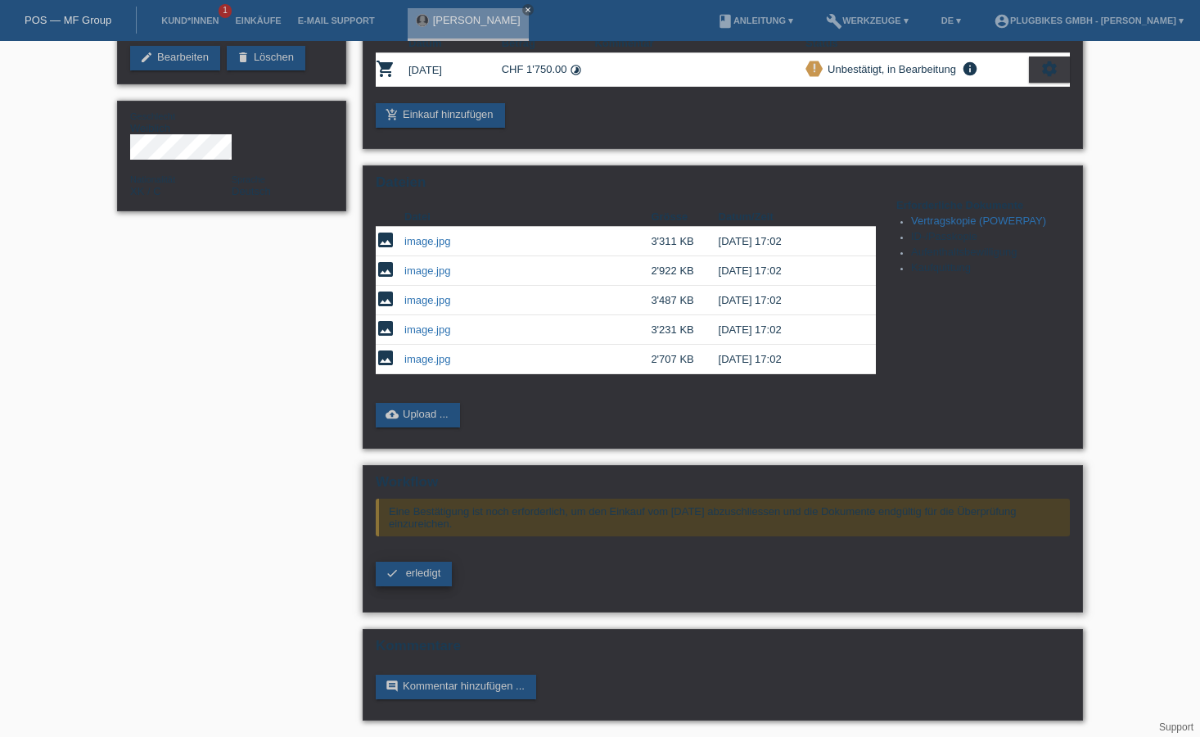
click at [399, 578] on link "check erledigt" at bounding box center [414, 574] width 76 height 25
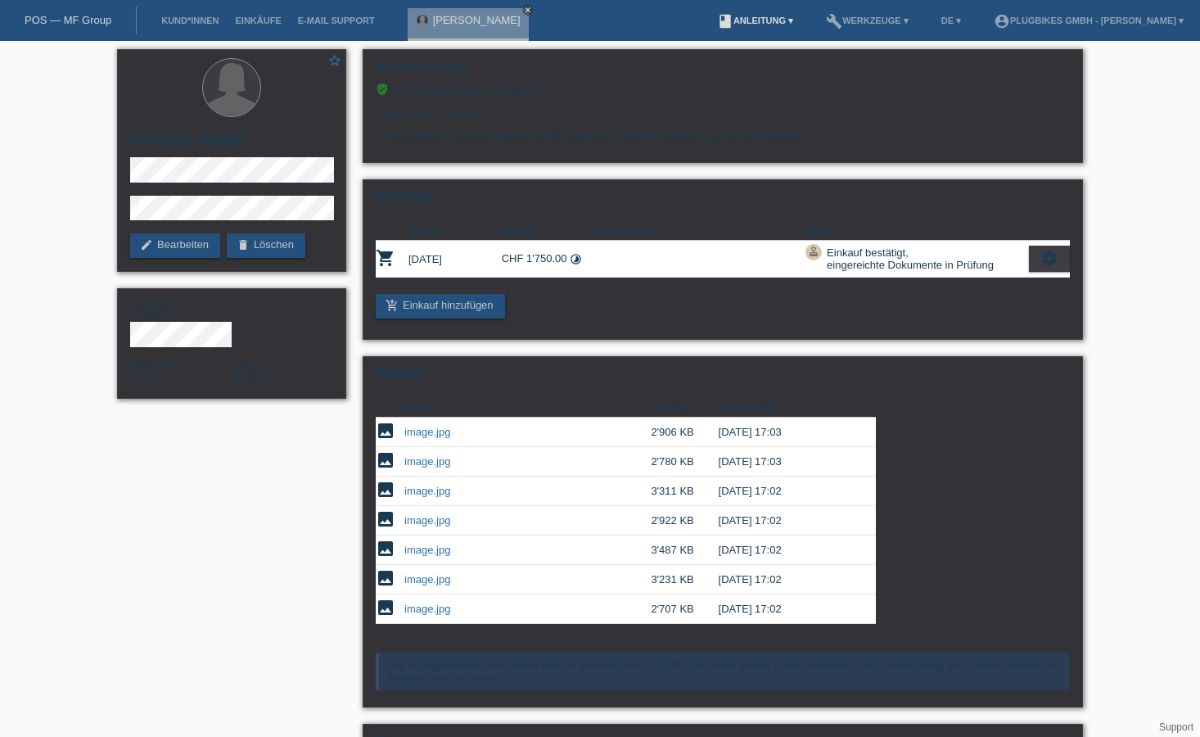
click at [741, 20] on link "book Anleitung ▾" at bounding box center [755, 21] width 93 height 10
click at [638, 38] on nav "POS — MF Group Kund*innen Einkäufe E-Mail Support [PERSON_NAME] close menu" at bounding box center [600, 20] width 1200 height 41
click at [641, 29] on nav "POS — MF Group Kund*innen Einkäufe E-Mail Support [PERSON_NAME] close menu" at bounding box center [600, 20] width 1200 height 41
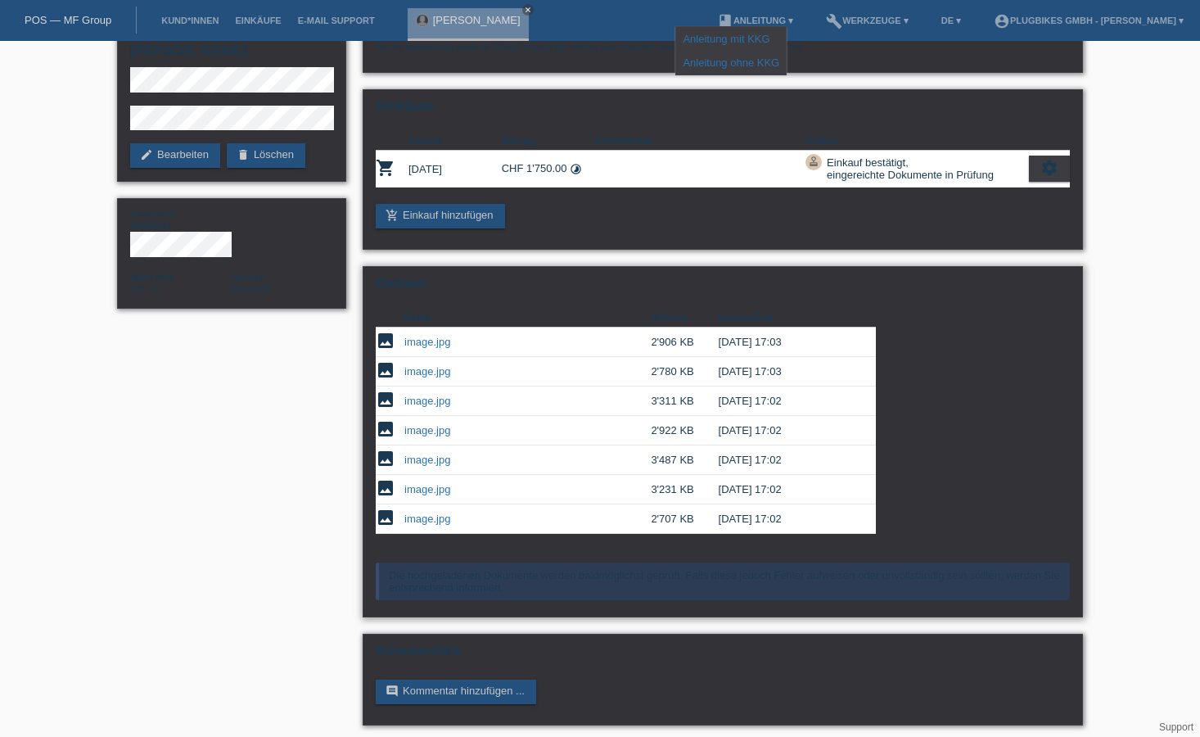
scroll to position [96, 0]
